Goal: Navigation & Orientation: Understand site structure

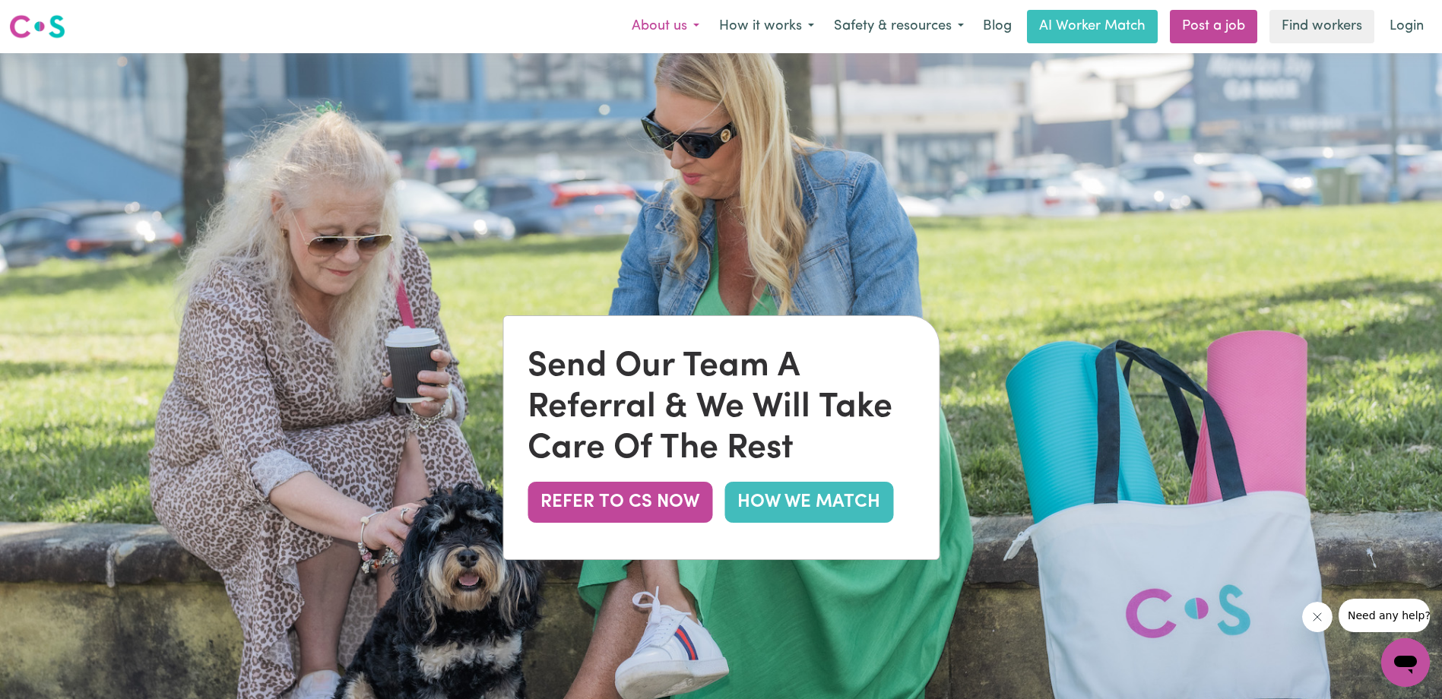
click at [674, 28] on button "About us" at bounding box center [665, 27] width 87 height 32
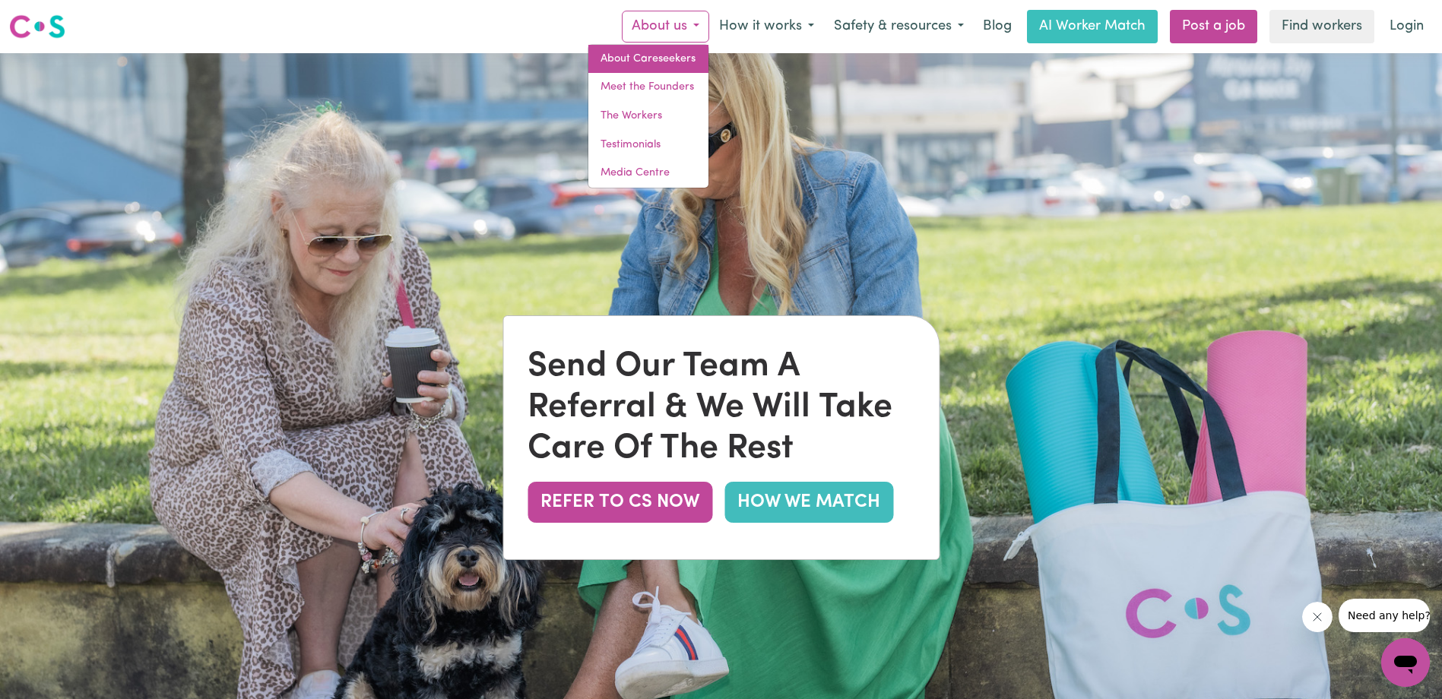
click at [653, 60] on link "About Careseekers" at bounding box center [648, 59] width 120 height 29
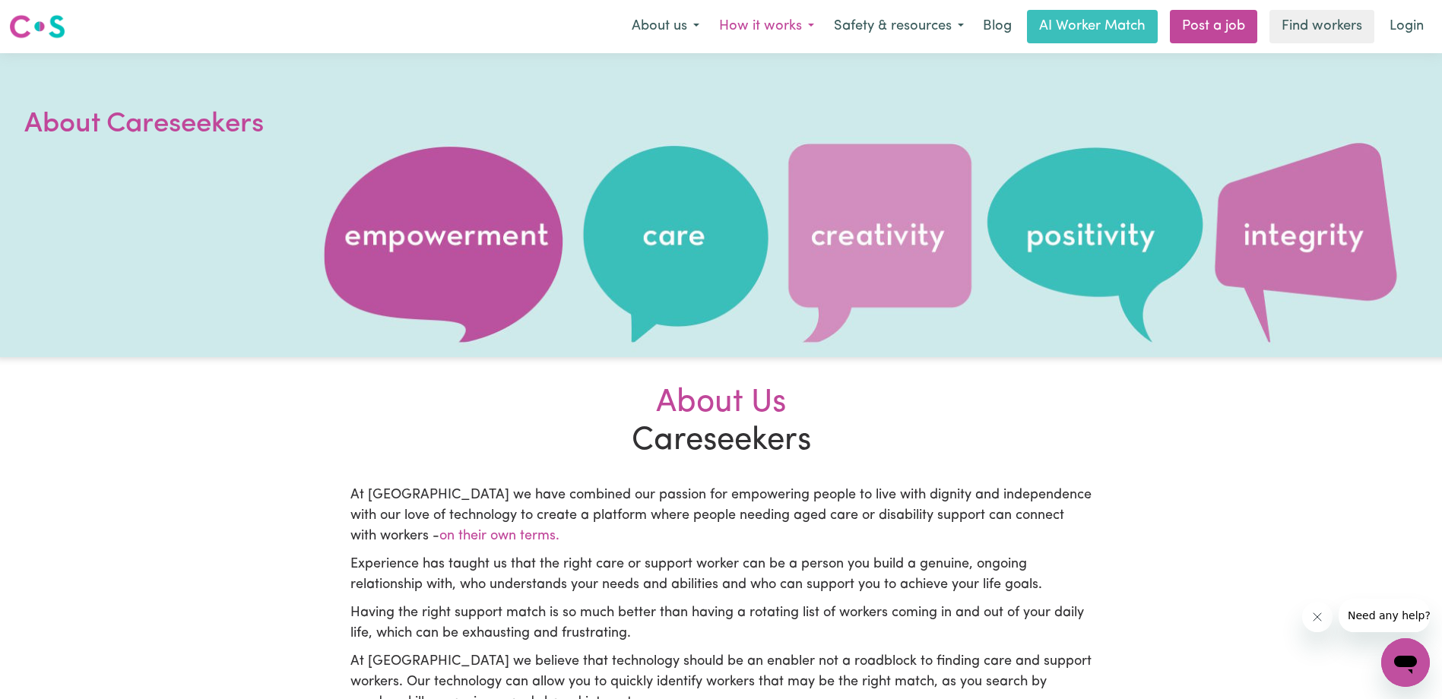
click at [748, 23] on button "How it works" at bounding box center [766, 27] width 115 height 32
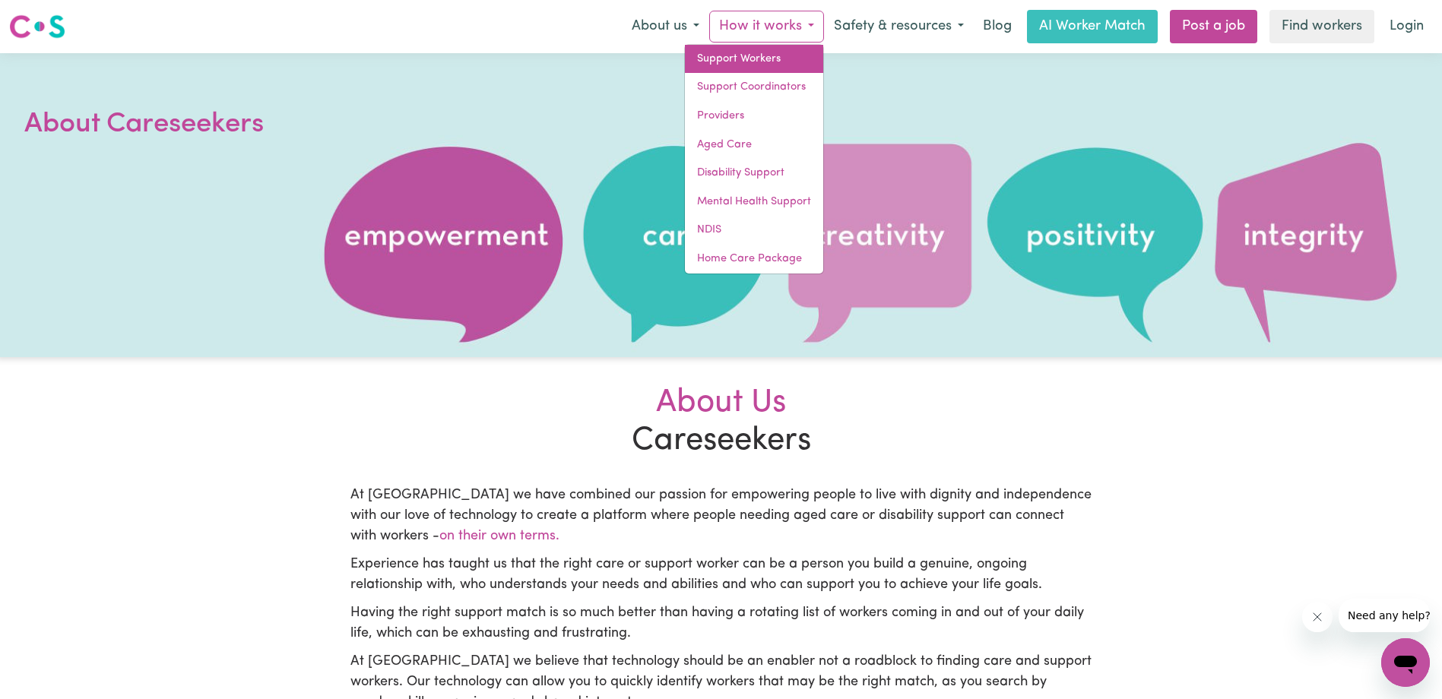
click at [771, 60] on link "Support Workers" at bounding box center [754, 59] width 138 height 29
